Goal: Transaction & Acquisition: Register for event/course

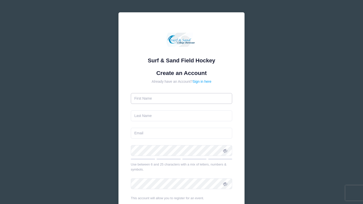
click at [166, 100] on input "text" at bounding box center [182, 98] width 102 height 11
type input "Roslyn"
type input "Stahl"
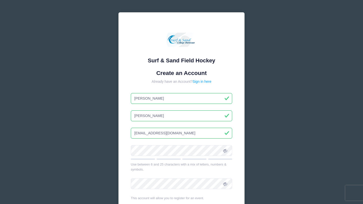
click at [164, 133] on input "[EMAIL_ADDRESS][DOMAIN_NAME]" at bounding box center [182, 133] width 102 height 11
type input "[EMAIL_ADDRESS][DOMAIN_NAME]"
click at [123, 162] on div "Surf & Sand Field Hockey Create an Account Already have an Account? Sign in her…" at bounding box center [181, 130] width 126 height 237
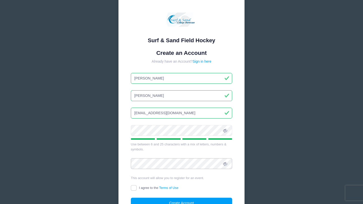
scroll to position [23, 0]
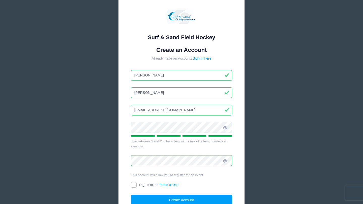
click at [65, 166] on div "Surf & Sand Field Hockey Create an Account Already have an Account? Sign in her…" at bounding box center [181, 114] width 363 height 274
click at [133, 184] on input "I agree to the Terms of Use" at bounding box center [134, 186] width 6 height 6
checkbox input "true"
click at [158, 200] on button "Create Account" at bounding box center [182, 200] width 102 height 11
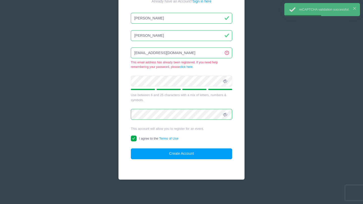
scroll to position [71, 0]
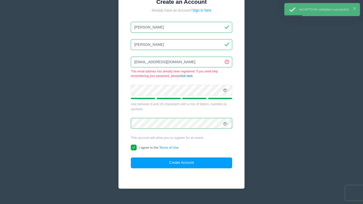
click at [185, 76] on link "click here" at bounding box center [186, 76] width 13 height 4
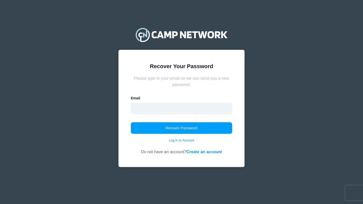
click at [180, 112] on input "email" at bounding box center [182, 109] width 102 height 12
type input "[EMAIL_ADDRESS][DOMAIN_NAME]"
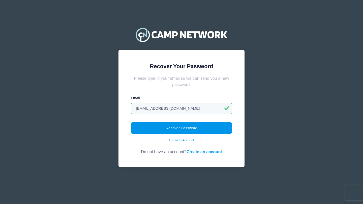
click at [166, 128] on button "Recover Password" at bounding box center [182, 129] width 102 height 12
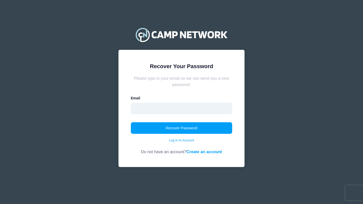
click at [164, 109] on input "email" at bounding box center [182, 109] width 102 height 12
type input "roslynstahl@icloud.com"
click at [131, 123] on button "Recover Password" at bounding box center [182, 129] width 102 height 12
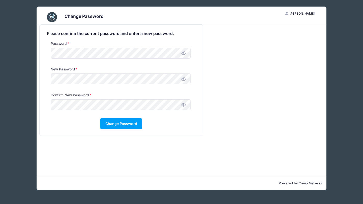
click at [13, 105] on div "Change Password RS Roslyn Stahl My Account Logout Please confirm the current pa…" at bounding box center [182, 98] width 348 height 197
click at [124, 127] on button "Change Password" at bounding box center [121, 123] width 42 height 11
click at [183, 57] on span at bounding box center [183, 53] width 9 height 9
click at [0, 46] on div "Change Password RS Roslyn Stahl My Account Logout Please confirm the current pa…" at bounding box center [181, 102] width 363 height 204
click at [182, 80] on icon at bounding box center [184, 79] width 4 height 4
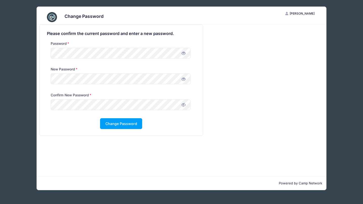
click at [185, 105] on icon at bounding box center [184, 105] width 4 height 4
click at [116, 124] on button "Change Password" at bounding box center [121, 123] width 42 height 11
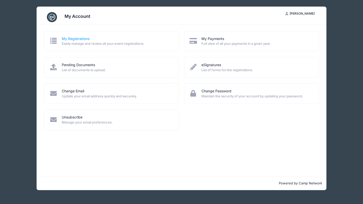
click at [76, 39] on link "My Registrations" at bounding box center [76, 38] width 28 height 5
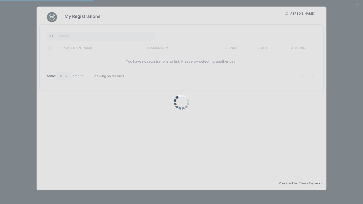
select select "50"
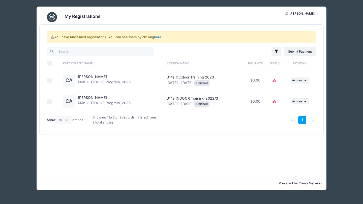
click at [159, 38] on link "here" at bounding box center [157, 37] width 7 height 4
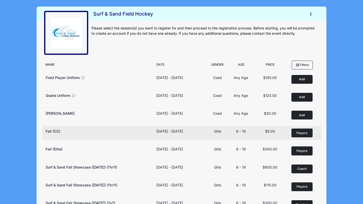
click at [305, 133] on span "Players" at bounding box center [301, 133] width 11 height 5
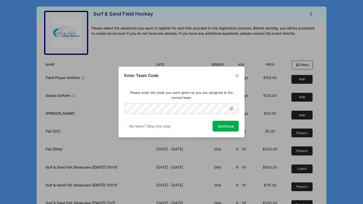
click at [109, 120] on div "Enter Team Code Please enter the code you were given so you are assigned to the…" at bounding box center [181, 102] width 363 height 204
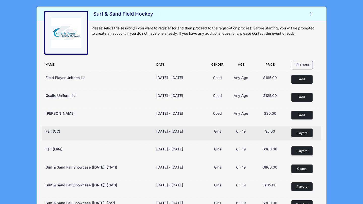
click at [300, 136] on button "Players Remove" at bounding box center [301, 133] width 21 height 9
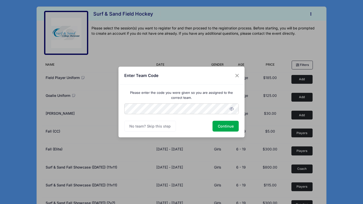
click at [205, 100] on form "Please enter the code you were given so you are assigned to the correct team. C…" at bounding box center [181, 111] width 115 height 41
click at [223, 128] on button "Continue" at bounding box center [226, 126] width 26 height 11
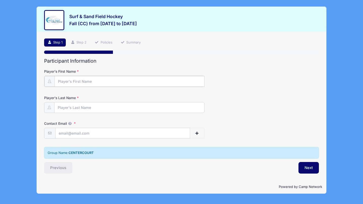
click at [100, 82] on input "Player's First Name" at bounding box center [129, 81] width 150 height 11
type input "Charlotte"
click at [72, 108] on input "Player's Last Name" at bounding box center [129, 107] width 150 height 11
type input "[PERSON_NAME]"
click at [62, 134] on input "Contact Email" at bounding box center [122, 133] width 134 height 11
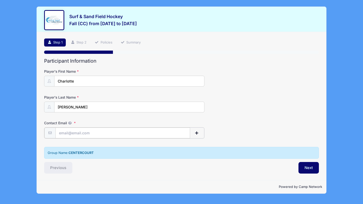
type input "[EMAIL_ADDRESS][DOMAIN_NAME]"
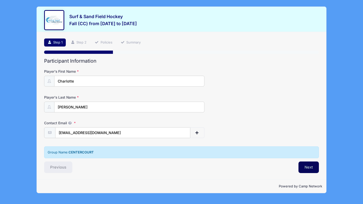
click at [306, 168] on button "Next" at bounding box center [309, 168] width 20 height 12
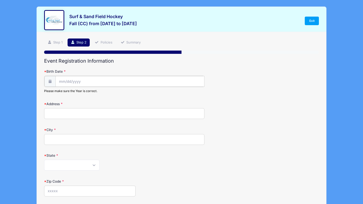
click at [106, 82] on input "Birth Date" at bounding box center [129, 81] width 149 height 11
click at [59, 84] on input "Birth Date" at bounding box center [129, 81] width 149 height 11
click at [66, 170] on button "button" at bounding box center [90, 170] width 71 height 11
click at [83, 80] on input "Birth Date" at bounding box center [129, 81] width 149 height 11
click at [105, 167] on button "button" at bounding box center [90, 170] width 71 height 11
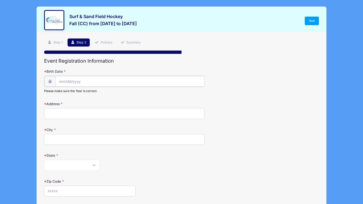
click at [64, 81] on input "Birth Date" at bounding box center [129, 81] width 149 height 11
click at [62, 147] on span "26" at bounding box center [63, 150] width 9 height 9
type input "[DATE]"
click at [69, 80] on input "[DATE]" at bounding box center [129, 81] width 149 height 11
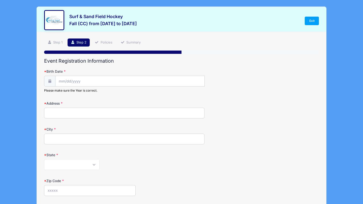
click at [48, 80] on icon at bounding box center [50, 81] width 4 height 3
click at [50, 82] on icon at bounding box center [50, 81] width 4 height 3
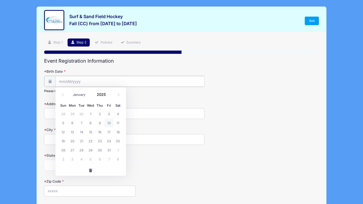
click at [72, 80] on input "Birth Date" at bounding box center [129, 81] width 149 height 11
click at [70, 164] on div "Sun Mon Tue Wed Thu Fri Sat 28 29 30 1 2 3 4 5 6 7 8 9 10 11 12 13 14 15 16 17 …" at bounding box center [90, 133] width 71 height 65
click at [117, 96] on icon at bounding box center [118, 94] width 3 height 3
click at [118, 96] on icon at bounding box center [118, 94] width 3 height 3
select select "11"
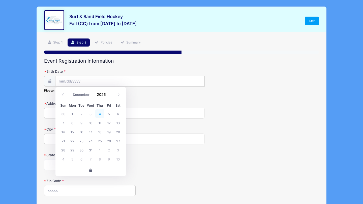
click at [99, 114] on span "4" at bounding box center [99, 113] width 9 height 9
type input "[DATE]"
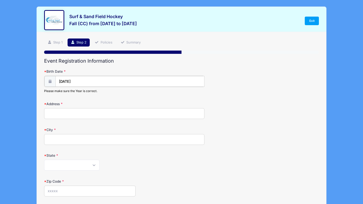
click at [86, 81] on input "[DATE]" at bounding box center [129, 81] width 149 height 11
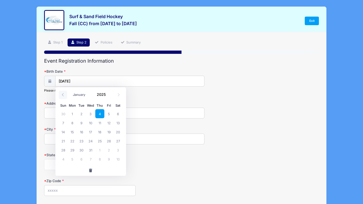
click at [62, 93] on span at bounding box center [63, 95] width 8 height 9
select select "8"
click at [109, 92] on span at bounding box center [109, 93] width 4 height 4
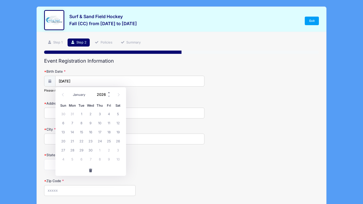
click at [109, 92] on span at bounding box center [109, 93] width 4 height 4
click at [109, 96] on span at bounding box center [109, 97] width 4 height 4
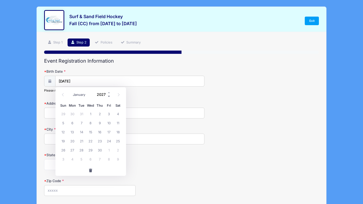
click at [109, 96] on span at bounding box center [109, 97] width 4 height 4
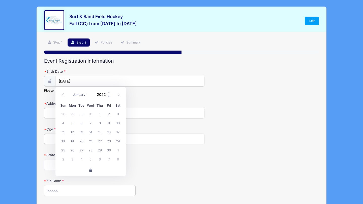
click at [109, 96] on span at bounding box center [109, 97] width 4 height 4
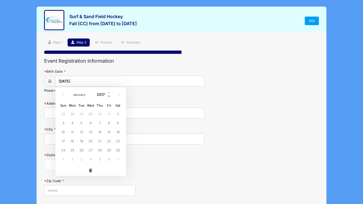
click at [109, 96] on span at bounding box center [109, 97] width 4 height 4
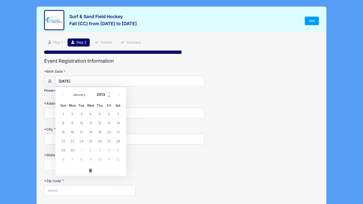
type input "2012"
click at [120, 95] on icon at bounding box center [118, 94] width 3 height 3
select select "11"
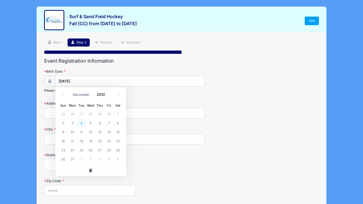
click at [83, 123] on span "4" at bounding box center [81, 122] width 9 height 9
type input "[DATE]"
click at [72, 115] on input "Address" at bounding box center [124, 113] width 160 height 11
type input "[STREET_ADDRESS][PERSON_NAME]"
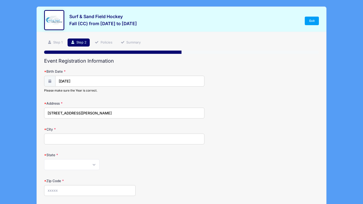
type input "[GEOGRAPHIC_DATA]"
select select "NJ"
type input "07090"
type input "[PHONE_NUMBER]"
type input "[EMAIL_ADDRESS][DOMAIN_NAME]"
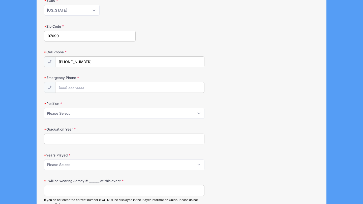
scroll to position [155, 0]
click at [95, 112] on select "Please Select Forward Midfielder Fullback Goalie" at bounding box center [124, 113] width 160 height 11
select select "Midfielder"
click at [44, 108] on select "Please Select Forward Midfielder Fullback Goalie" at bounding box center [124, 113] width 160 height 11
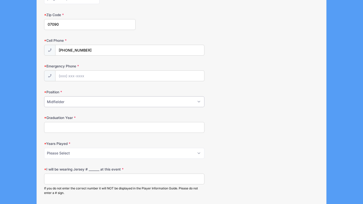
scroll to position [171, 0]
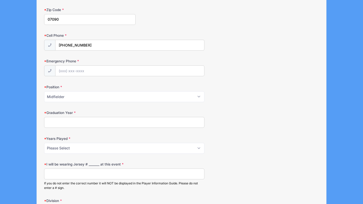
click at [76, 123] on input "Graduation Year" at bounding box center [124, 122] width 160 height 11
type input "2031"
click at [81, 148] on select "Please Select 1 2 3 4 5 6 7 8 9 10+" at bounding box center [124, 148] width 160 height 11
select select "2"
click at [44, 143] on select "Please Select 1 2 3 4 5 6 7 8 9 10+" at bounding box center [124, 148] width 160 height 11
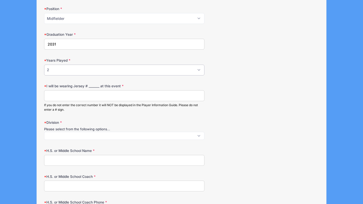
scroll to position [250, 0]
click at [74, 96] on input "I will be wearing Jersey # _______ at this event" at bounding box center [124, 95] width 160 height 11
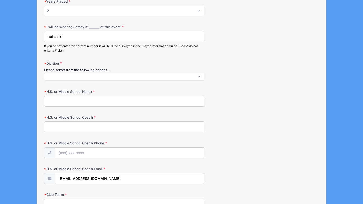
scroll to position [310, 0]
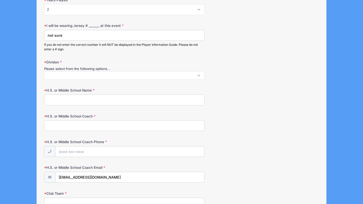
type input "not sure"
click at [70, 101] on input "H.S. or Middle School Name" at bounding box center [124, 100] width 160 height 11
type input "[GEOGRAPHIC_DATA]"
click at [56, 126] on input "H.S. or Middle School Coach" at bounding box center [124, 126] width 160 height 11
type input "[PERSON_NAME]"
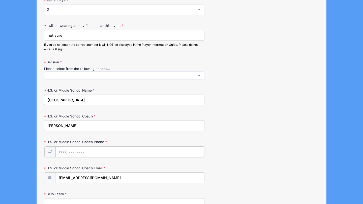
click at [62, 151] on input "H.S. or Middle School Coach Phone" at bounding box center [129, 152] width 149 height 11
type input "[PHONE_NUMBER]"
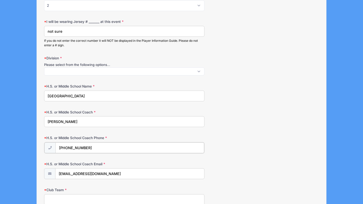
scroll to position [315, 0]
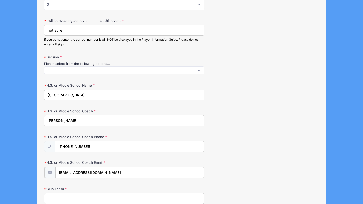
click at [91, 172] on input "[EMAIL_ADDRESS][DOMAIN_NAME]" at bounding box center [129, 172] width 149 height 11
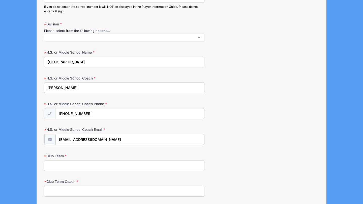
scroll to position [394, 0]
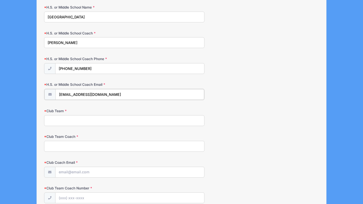
type input "[EMAIL_ADDRESS][DOMAIN_NAME]"
click at [98, 121] on input "Club Team" at bounding box center [124, 120] width 160 height 11
type input "CFHC Fire"
click at [97, 149] on input "Club Team Coach" at bounding box center [124, 146] width 160 height 11
type input "[PERSON_NAME]"
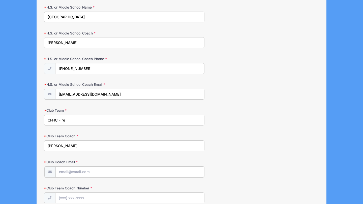
click at [91, 170] on input "Club Coach Email" at bounding box center [129, 172] width 149 height 11
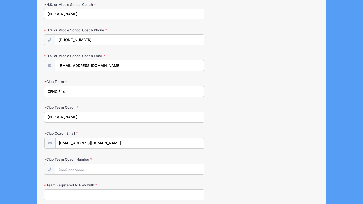
scroll to position [424, 0]
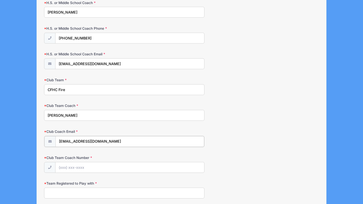
type input "[EMAIL_ADDRESS][DOMAIN_NAME]"
click at [77, 170] on input "Club Team Coach Number" at bounding box center [129, 167] width 149 height 11
click at [80, 165] on input "Club Team Coach Number" at bounding box center [129, 167] width 149 height 11
click at [75, 192] on input "Team Registered to Play with" at bounding box center [124, 193] width 160 height 11
type input "CFHC Fire"
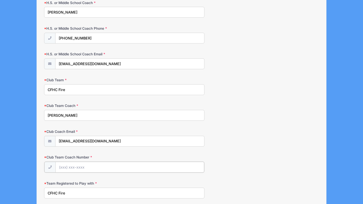
click at [73, 163] on input "Club Team Coach Number" at bounding box center [129, 167] width 149 height 11
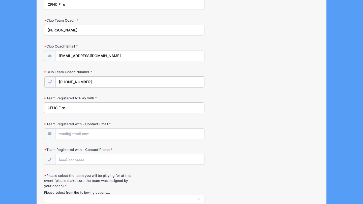
scroll to position [555, 0]
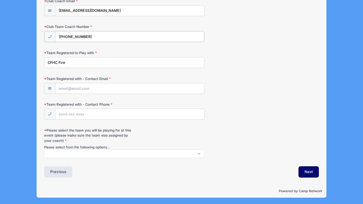
type input "[PHONE_NUMBER]"
click at [73, 90] on input "Team Registered with - Contact Email" at bounding box center [129, 88] width 149 height 11
type input "[EMAIL_ADDRESS][DOMAIN_NAME]"
type input "[PHONE_NUMBER]"
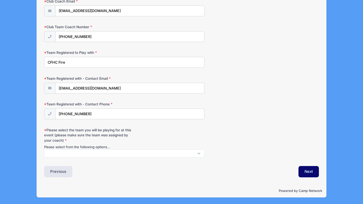
scroll to position [554, 0]
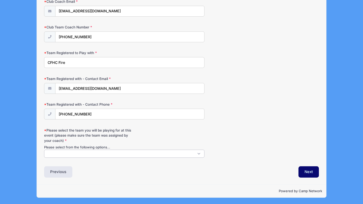
click at [87, 152] on span at bounding box center [124, 154] width 160 height 8
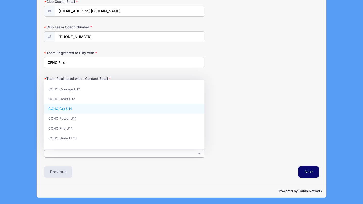
scroll to position [25, 0]
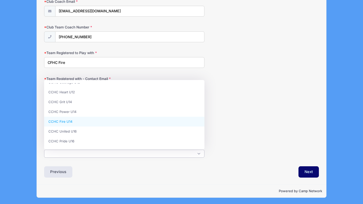
select select "CCHC Fire U14"
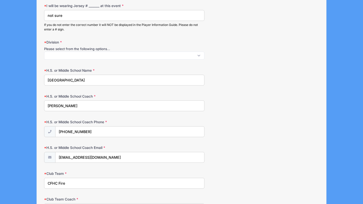
scroll to position [331, 0]
click at [102, 56] on span at bounding box center [124, 55] width 160 height 8
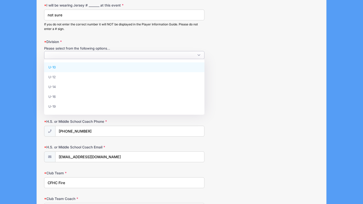
scroll to position [0, 0]
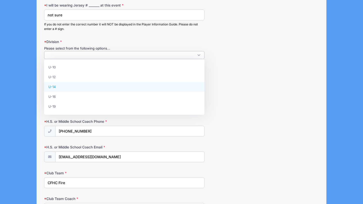
select select "U-14"
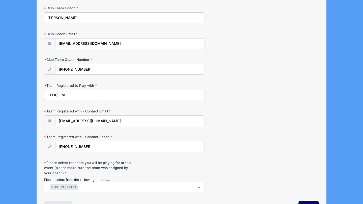
scroll to position [559, 0]
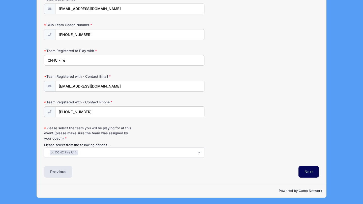
click at [306, 171] on button "Next" at bounding box center [309, 172] width 20 height 12
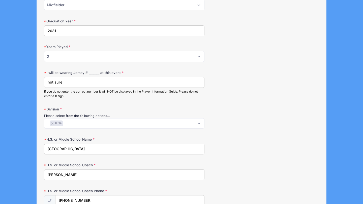
scroll to position [204, 0]
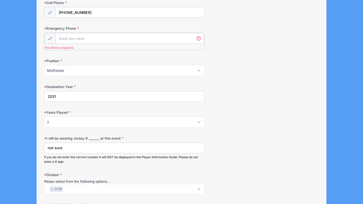
click at [78, 40] on input "Emergency Phone" at bounding box center [129, 38] width 149 height 11
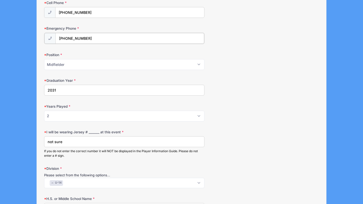
type input "9177719508"
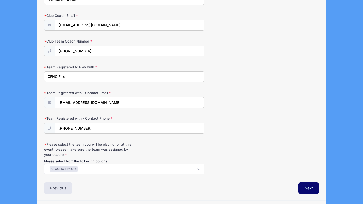
scroll to position [559, 0]
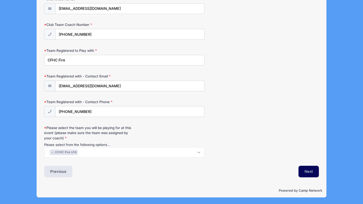
click at [310, 171] on button "Next" at bounding box center [309, 172] width 20 height 12
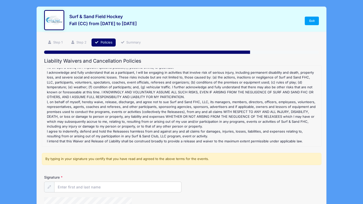
scroll to position [68, 0]
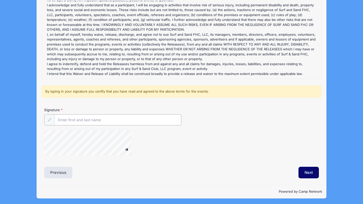
click at [92, 118] on input "Signature" at bounding box center [117, 120] width 127 height 11
type input "[PERSON_NAME]"
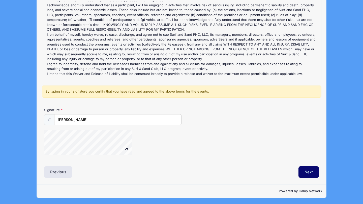
click at [127, 149] on span at bounding box center [127, 149] width 4 height 3
click at [309, 170] on button "Next" at bounding box center [309, 173] width 20 height 12
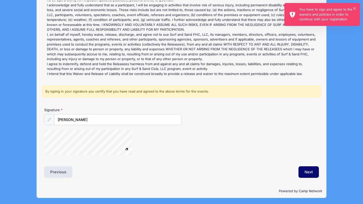
click at [356, 7] on div "× You have to sign and agree to the waivers and policies in order to continue w…" at bounding box center [322, 14] width 76 height 23
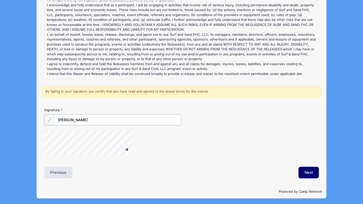
click at [85, 119] on input "[PERSON_NAME]" at bounding box center [117, 120] width 127 height 11
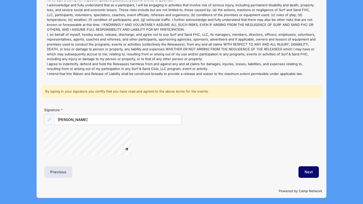
click at [66, 110] on label "Signature" at bounding box center [78, 110] width 69 height 5
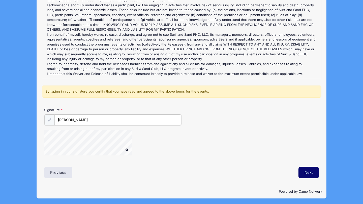
click at [66, 115] on input "[PERSON_NAME]" at bounding box center [117, 120] width 127 height 11
click at [123, 147] on button at bounding box center [127, 150] width 9 height 6
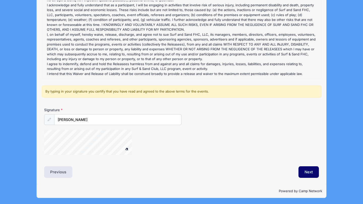
click at [128, 148] on button at bounding box center [127, 149] width 9 height 6
click at [91, 53] on div "Fall (CC) Refund Policy : All registration fees are non-refundable unless the a…" at bounding box center [182, 39] width 274 height 76
click at [311, 171] on button "Next" at bounding box center [309, 173] width 20 height 12
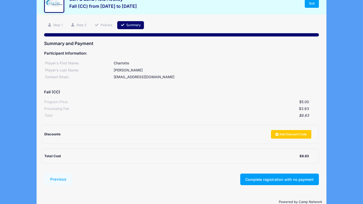
scroll to position [28, 0]
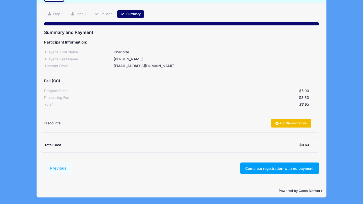
click at [275, 124] on icon at bounding box center [277, 124] width 4 height 0
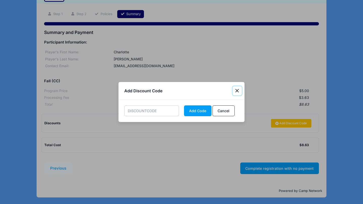
click at [236, 93] on button "Close" at bounding box center [237, 90] width 9 height 9
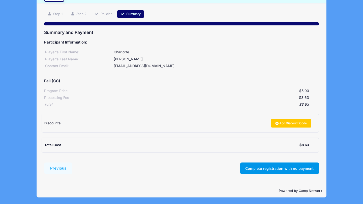
click at [260, 168] on button "Complete registration with no payment" at bounding box center [279, 169] width 79 height 12
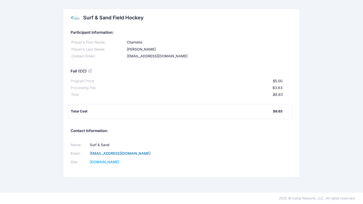
click at [107, 153] on link "surfnsandfieldhockey@gmail.com" at bounding box center [120, 154] width 61 height 4
click at [116, 153] on link "surfnsandfieldhockey@gmail.com" at bounding box center [120, 154] width 61 height 4
